Goal: Transaction & Acquisition: Purchase product/service

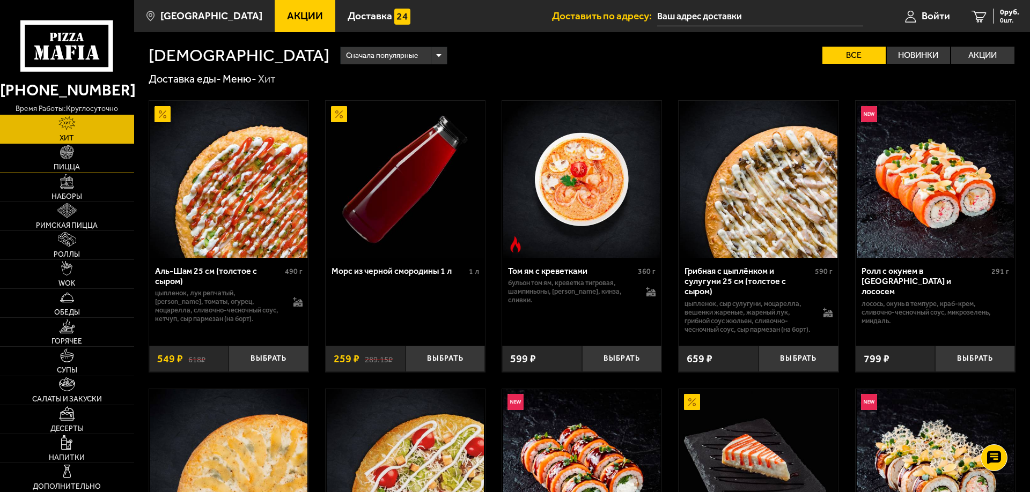
click at [71, 161] on link "Пицца" at bounding box center [67, 158] width 134 height 28
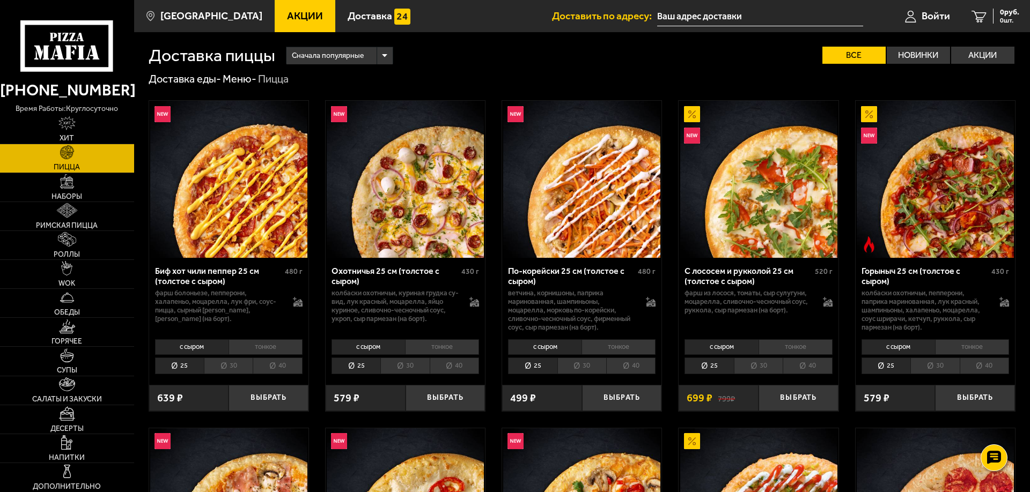
click at [383, 54] on div "Сначала популярные" at bounding box center [339, 55] width 106 height 17
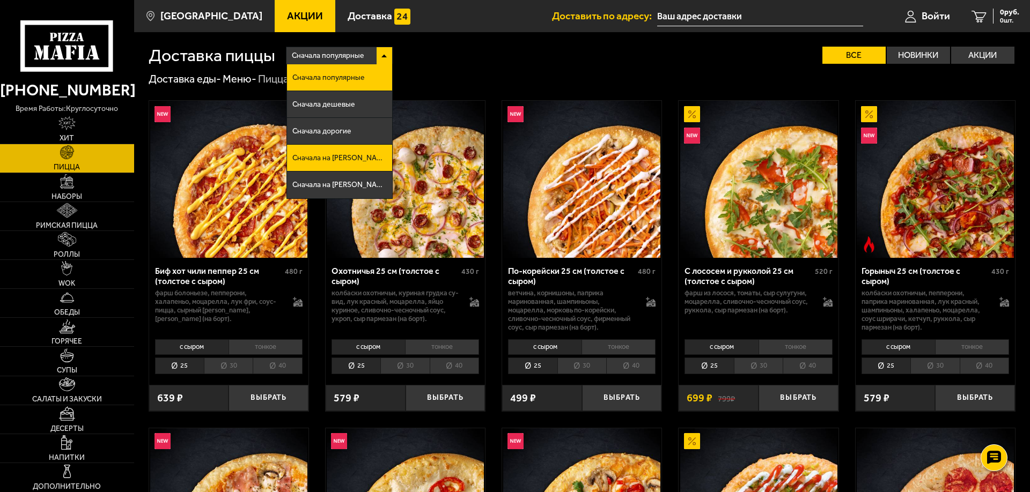
click at [327, 157] on span "Сначала на [PERSON_NAME]" at bounding box center [339, 158] width 94 height 8
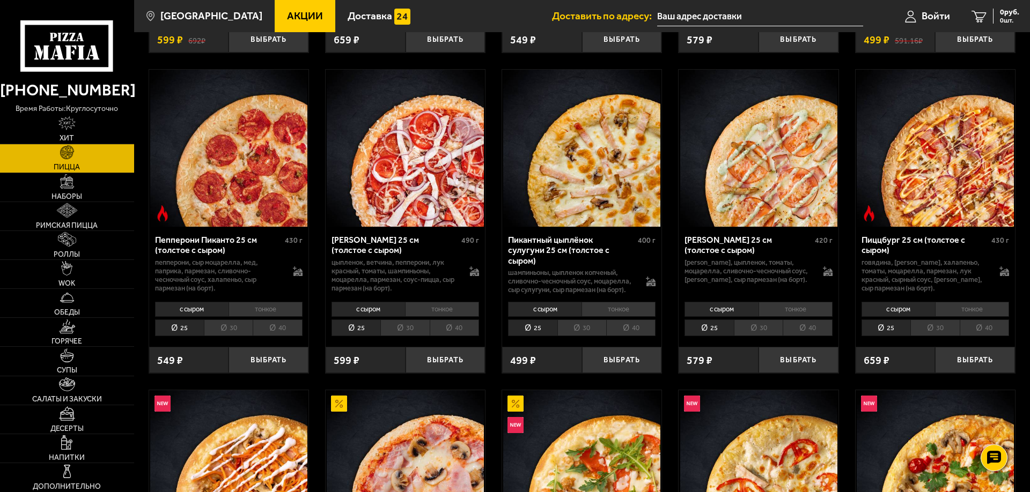
scroll to position [1345, 0]
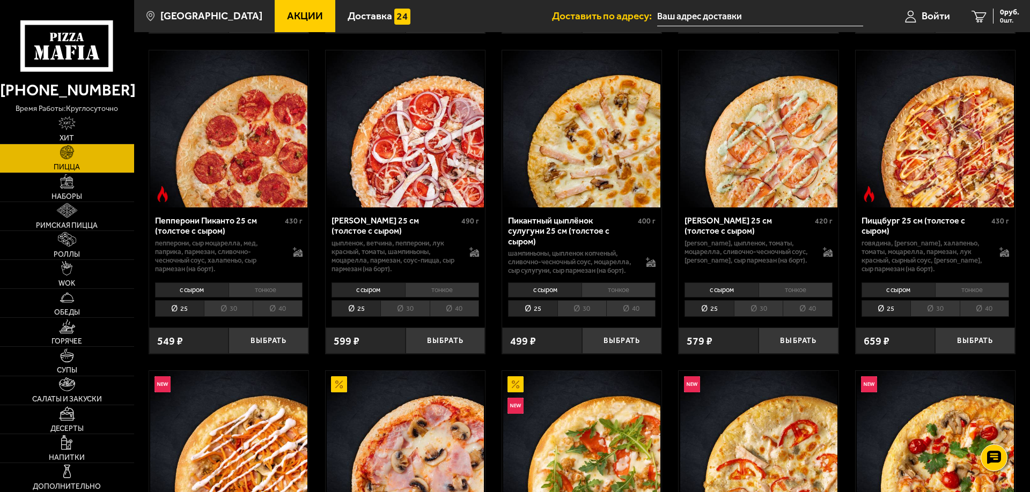
click at [807, 317] on li "40" at bounding box center [806, 308] width 49 height 17
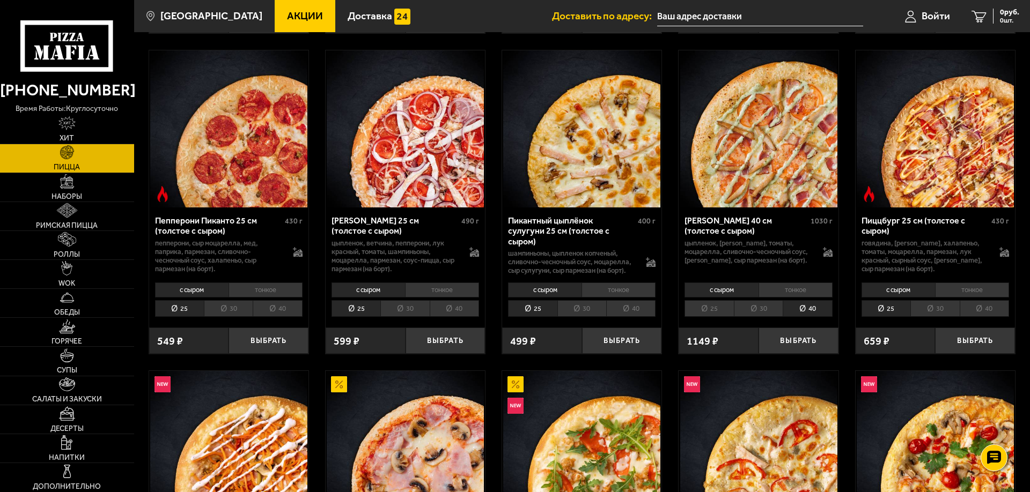
click at [795, 298] on li "тонкое" at bounding box center [795, 290] width 74 height 15
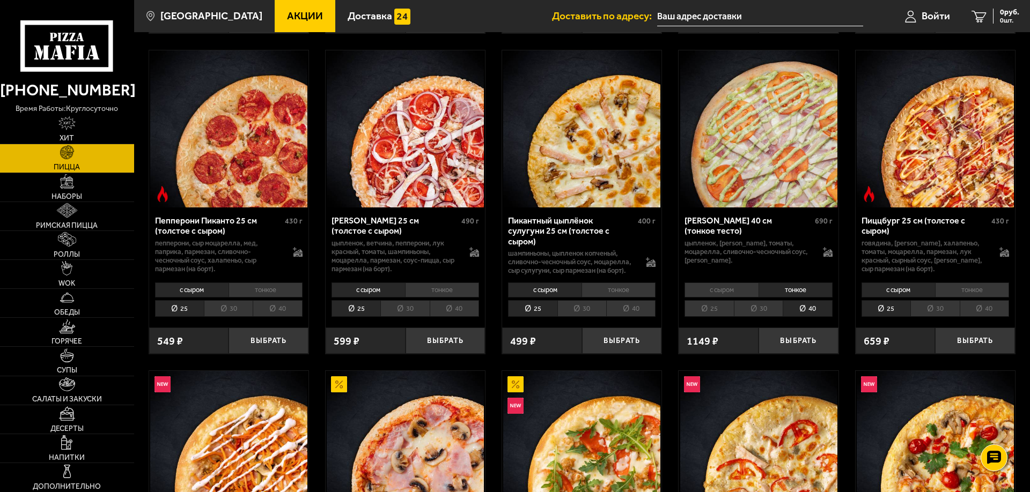
click at [979, 317] on li "40" at bounding box center [983, 308] width 49 height 17
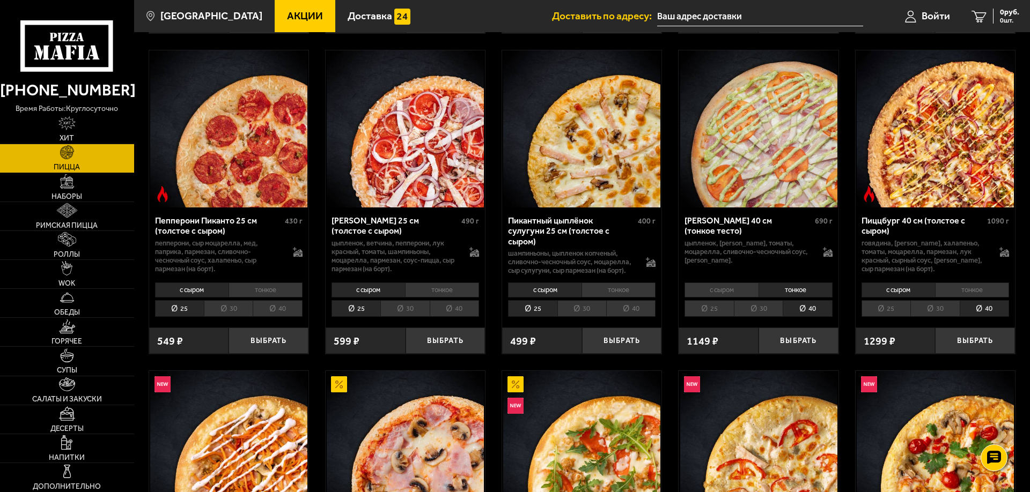
click at [960, 298] on li "тонкое" at bounding box center [972, 290] width 74 height 15
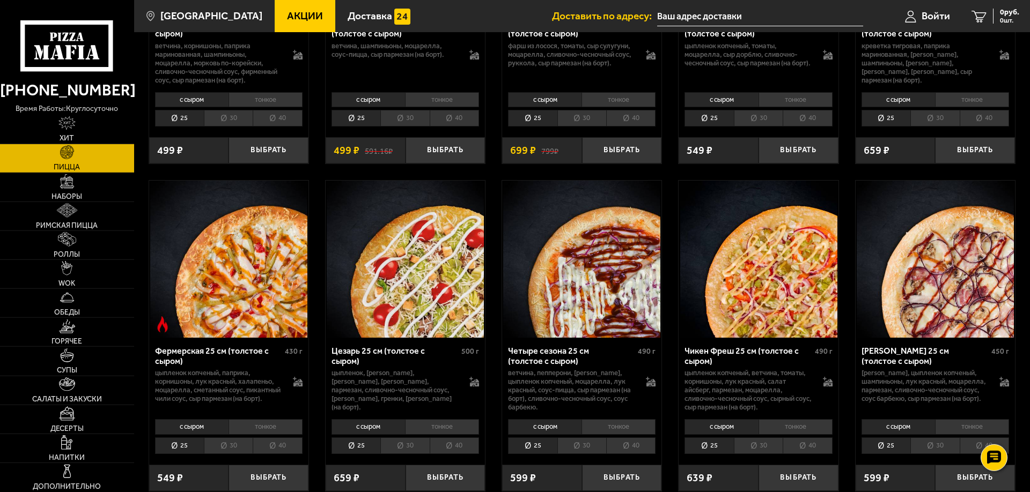
scroll to position [1895, 0]
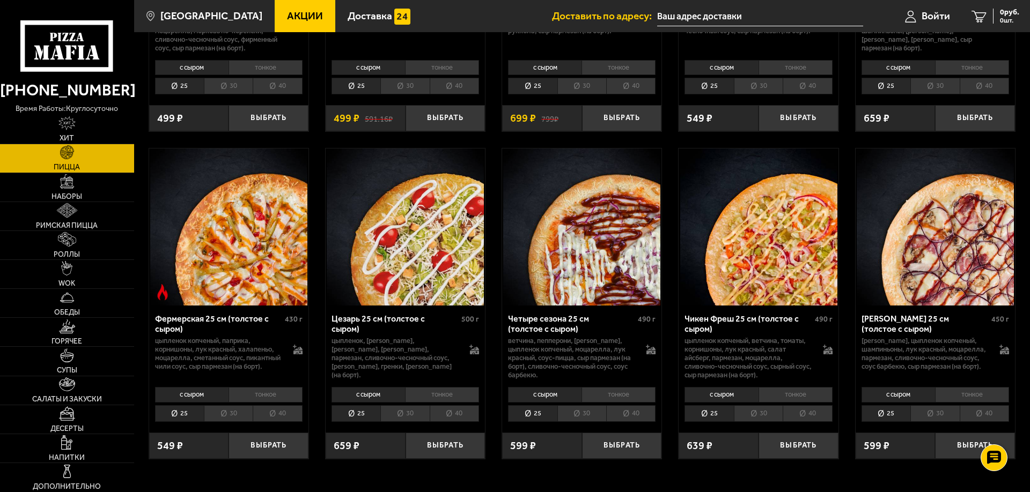
click at [277, 421] on li "40" at bounding box center [277, 413] width 49 height 17
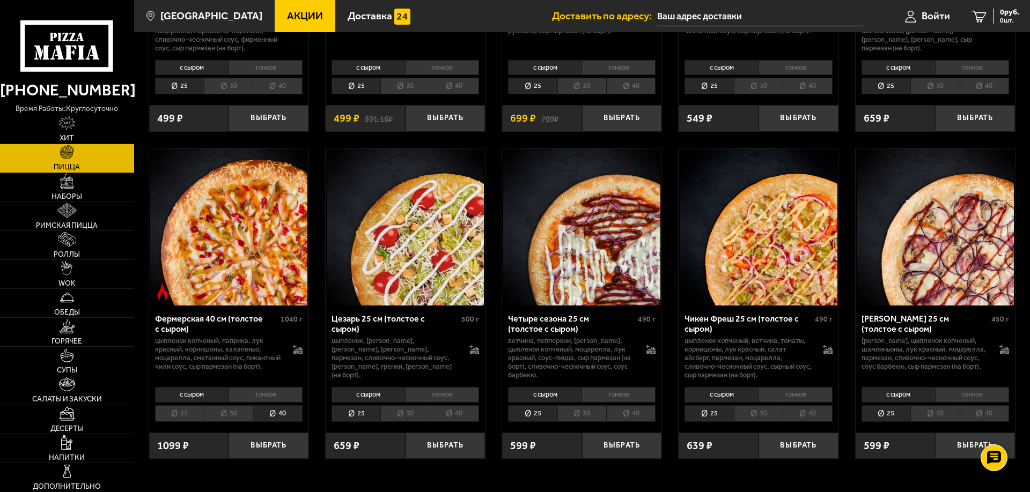
click at [276, 402] on li "тонкое" at bounding box center [265, 394] width 74 height 15
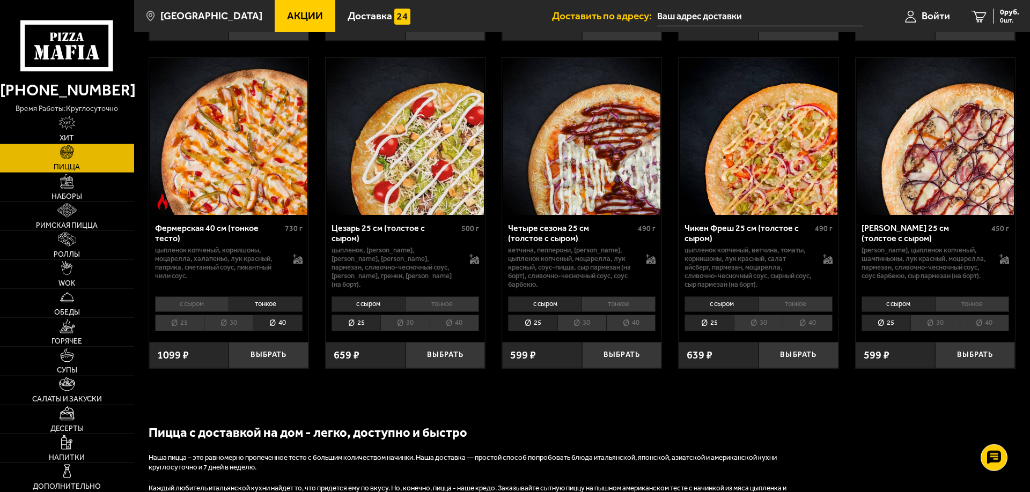
scroll to position [2017, 0]
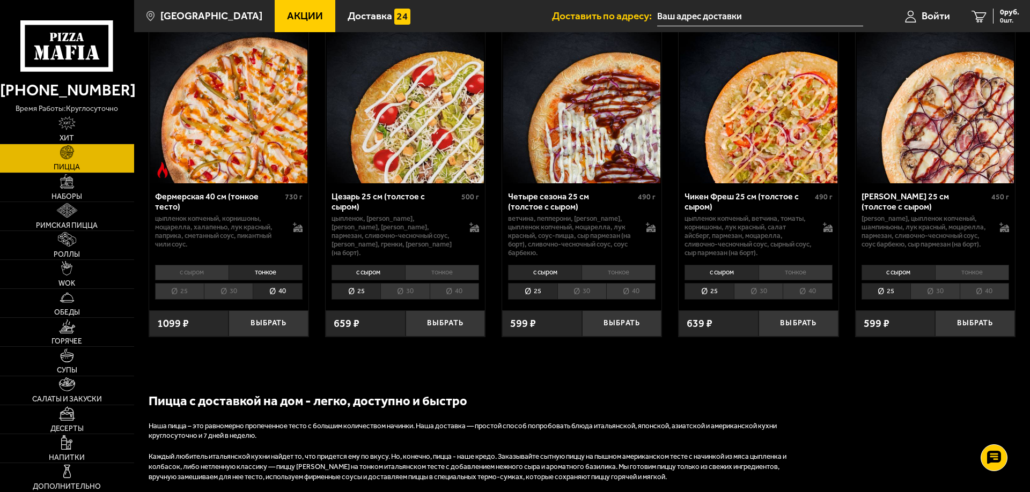
click at [804, 299] on li "40" at bounding box center [806, 291] width 49 height 17
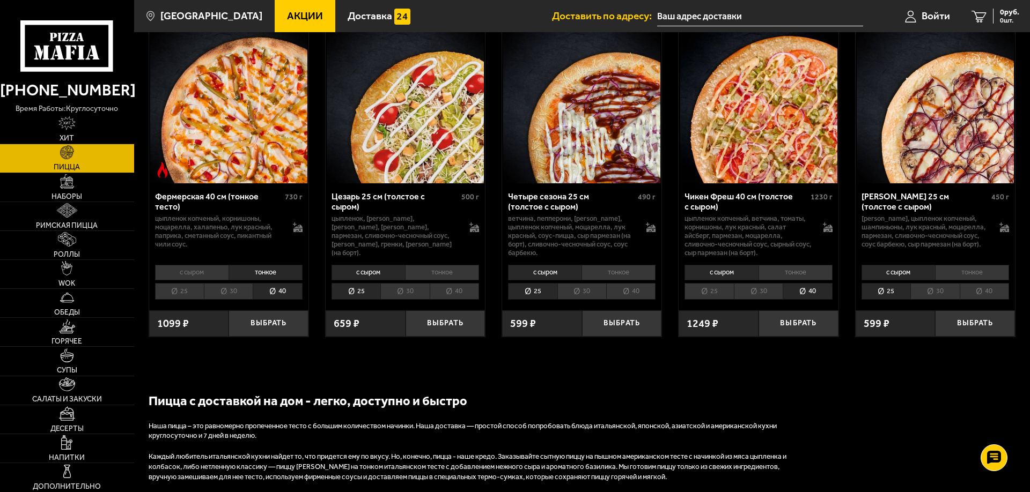
click at [803, 280] on li "тонкое" at bounding box center [795, 272] width 74 height 15
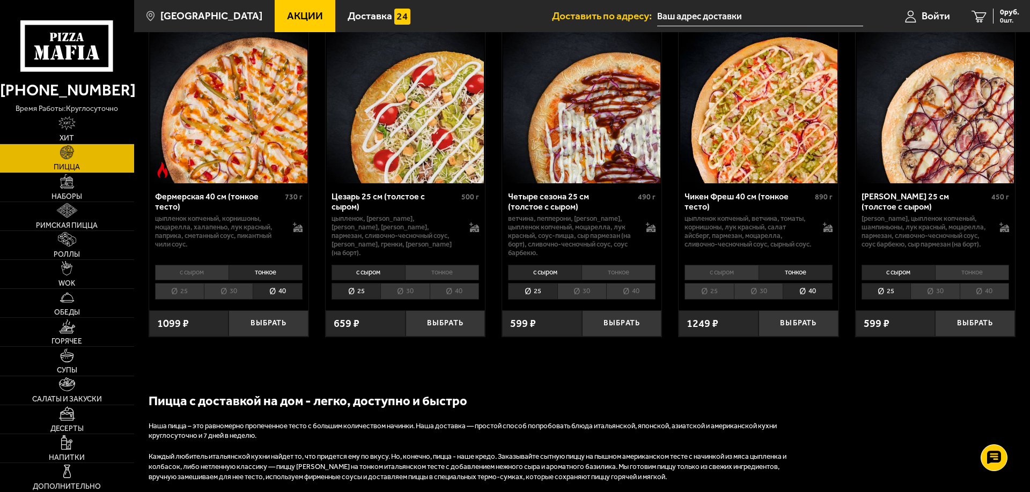
click at [181, 300] on li "25" at bounding box center [179, 291] width 49 height 17
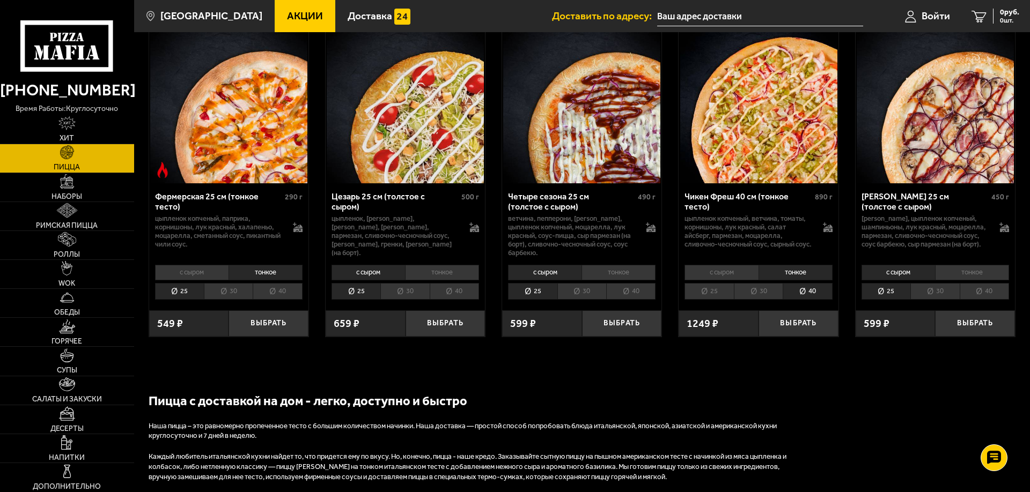
click at [712, 298] on li "25" at bounding box center [708, 291] width 49 height 17
